Goal: Navigation & Orientation: Find specific page/section

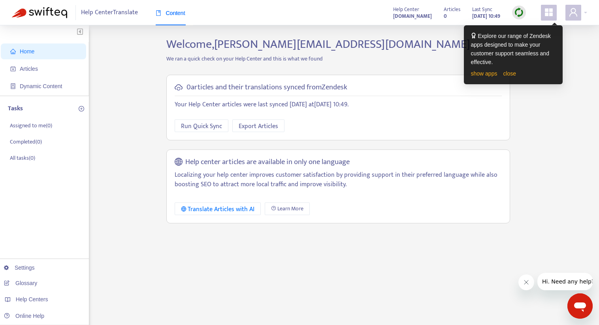
click at [534, 107] on div "Home Articles Dynamic Content Tasks Assigned to me ( 0 ) Completed ( 0 ) All ta…" at bounding box center [300, 268] width 576 height 463
click at [153, 91] on div "Home Articles Dynamic Content Tasks Assigned to me ( 0 ) Completed ( 0 ) All ta…" at bounding box center [300, 268] width 576 height 463
click at [510, 74] on link "close" at bounding box center [509, 73] width 13 height 6
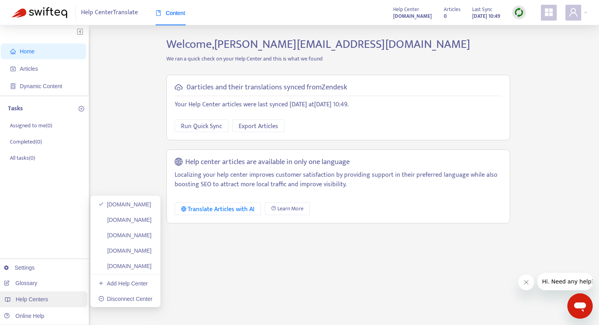
click at [19, 297] on span "Help Centers" at bounding box center [32, 299] width 32 height 6
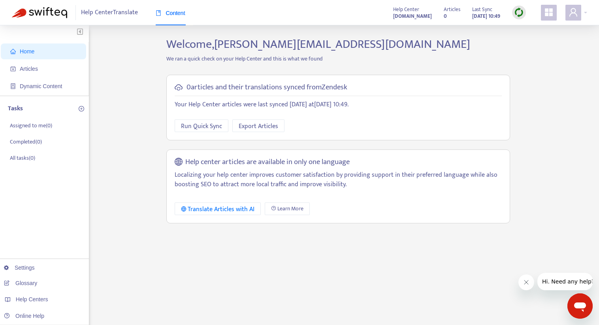
click at [248, 274] on div "Welcome, kelly.johnson1@lexisnexis.com We ran a quick check on your Help Center…" at bounding box center [339, 268] width 356 height 463
drag, startPoint x: 526, startPoint y: 280, endPoint x: 519, endPoint y: 280, distance: 7.2
click at [526, 280] on icon "Close message from company" at bounding box center [526, 282] width 6 height 6
